Goal: Task Accomplishment & Management: Manage account settings

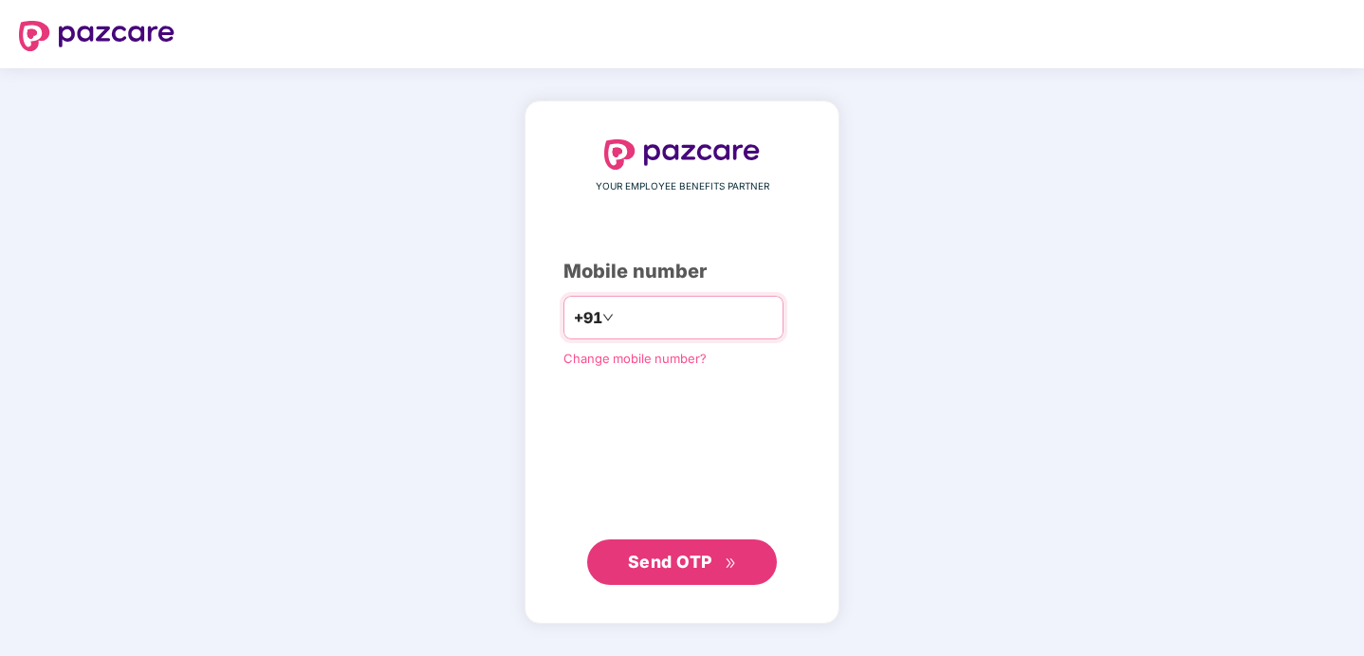
type input "**********"
click at [699, 574] on button "Send OTP" at bounding box center [682, 563] width 190 height 46
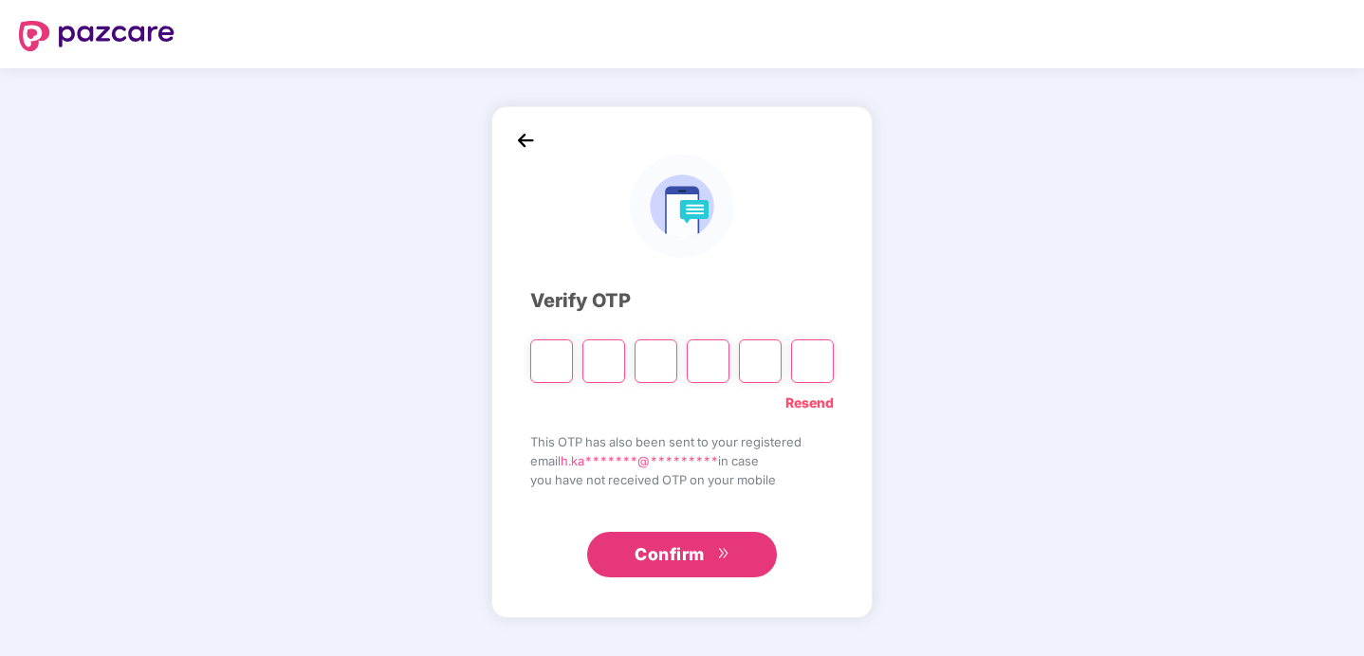
paste input "*"
type input "*"
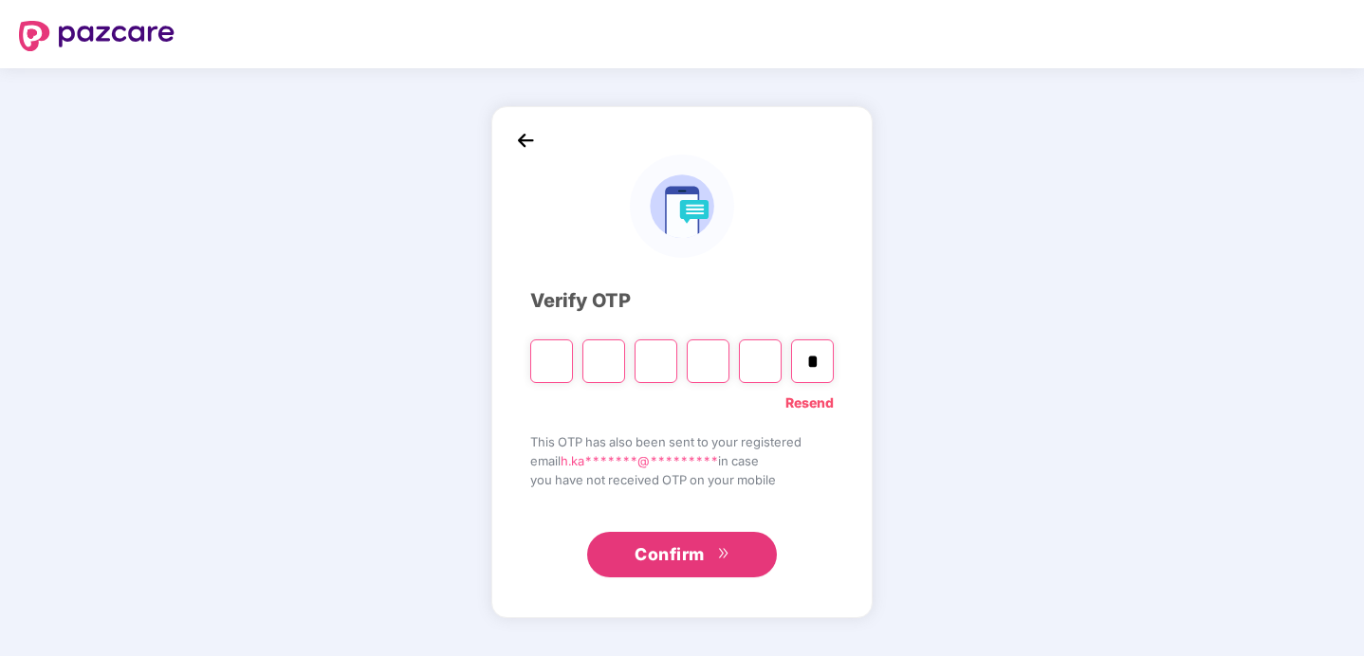
type input "*"
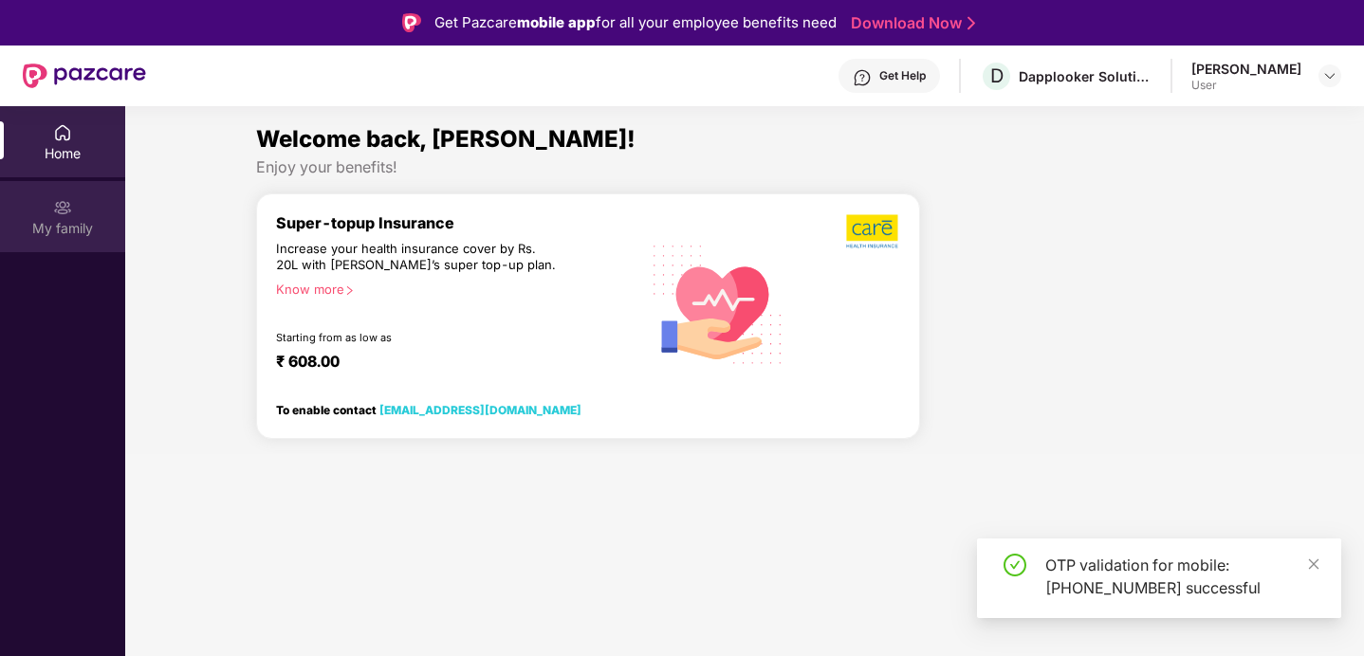
click at [50, 219] on div "My family" at bounding box center [62, 228] width 125 height 19
